Goal: Transaction & Acquisition: Purchase product/service

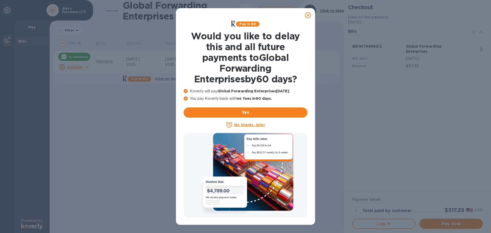
click at [309, 14] on icon at bounding box center [308, 15] width 6 height 6
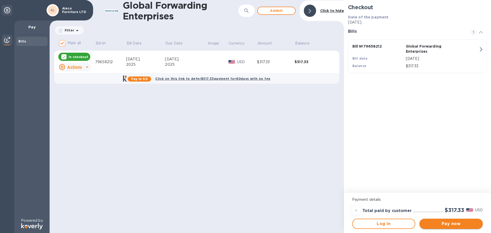
click at [454, 222] on span "Pay now" at bounding box center [450, 224] width 55 height 6
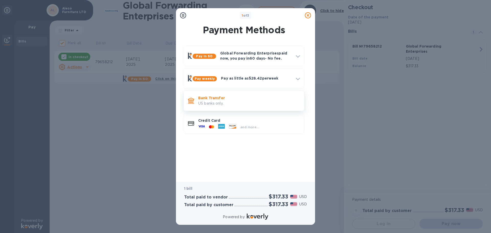
click at [229, 101] on p "US banks only." at bounding box center [249, 103] width 102 height 5
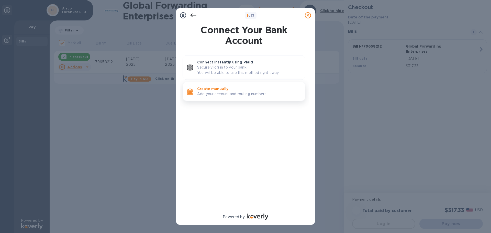
click at [244, 93] on p "Add your account and routing numbers." at bounding box center [249, 93] width 104 height 5
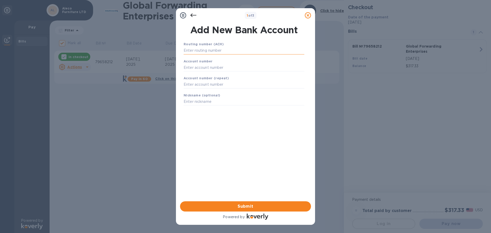
click at [240, 54] on input "text" at bounding box center [244, 51] width 121 height 8
click at [243, 50] on input "text" at bounding box center [244, 51] width 121 height 8
type input "121000358"
click at [236, 75] on input "text" at bounding box center [244, 74] width 121 height 8
type input "325190544711"
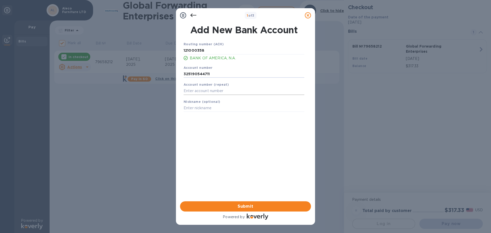
click at [232, 93] on input "text" at bounding box center [244, 91] width 121 height 8
type input "325190544711"
click at [228, 107] on input "text" at bounding box center [244, 108] width 121 height 8
type input "[PERSON_NAME]"
click at [264, 205] on span "Submit" at bounding box center [245, 206] width 123 height 6
